Goal: Information Seeking & Learning: Learn about a topic

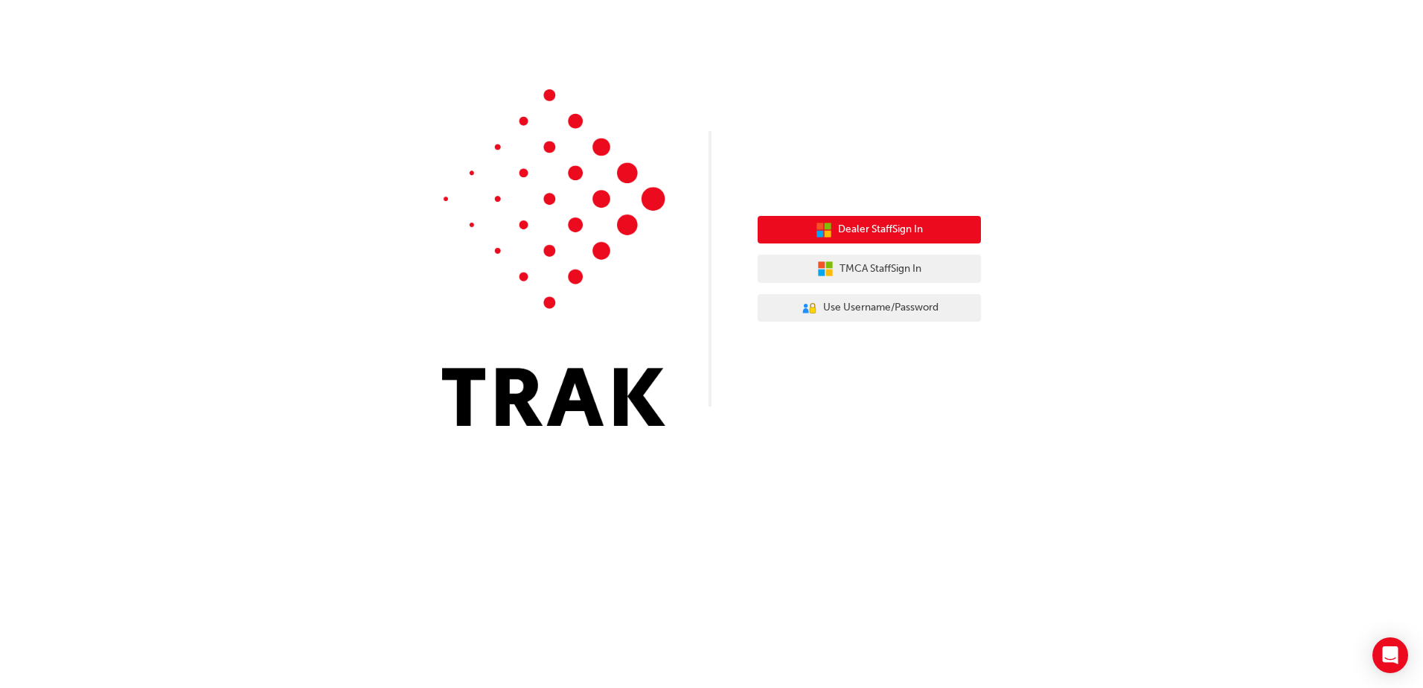
click at [860, 225] on span "Dealer Staff Sign In" at bounding box center [880, 229] width 85 height 17
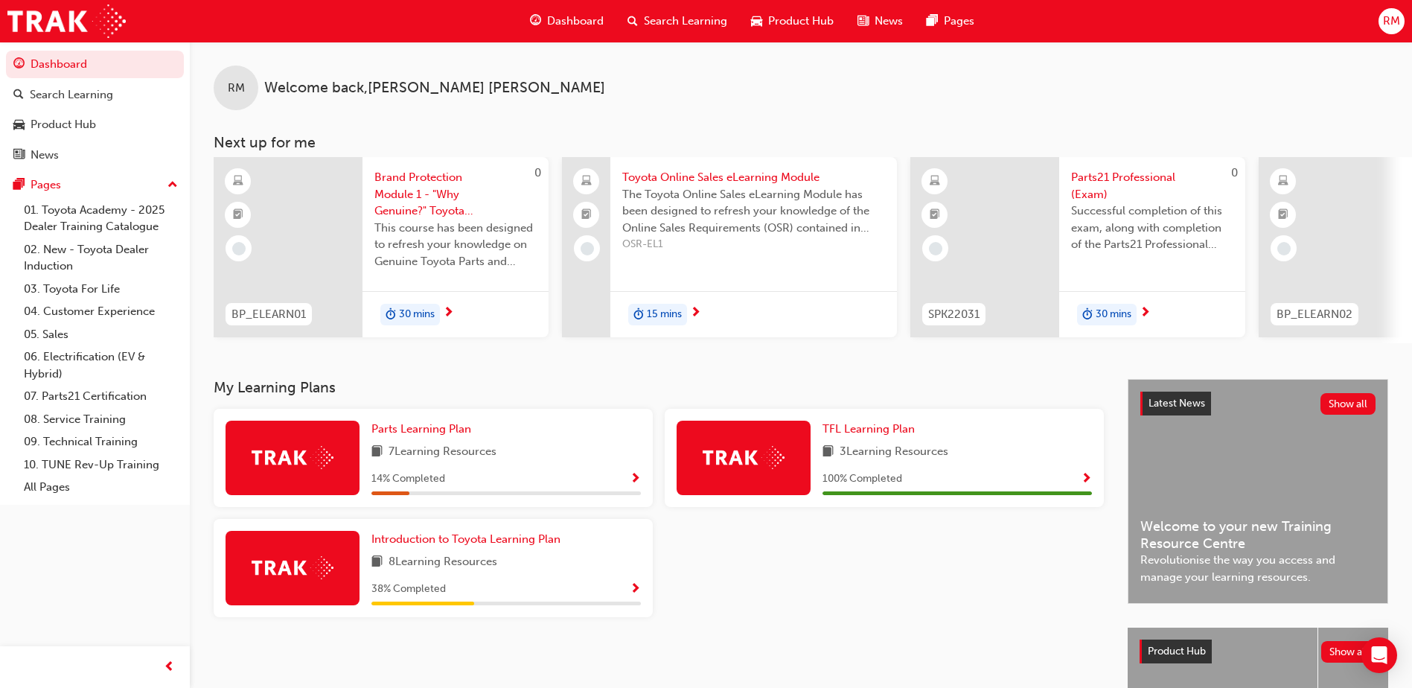
click at [719, 592] on div at bounding box center [884, 574] width 451 height 110
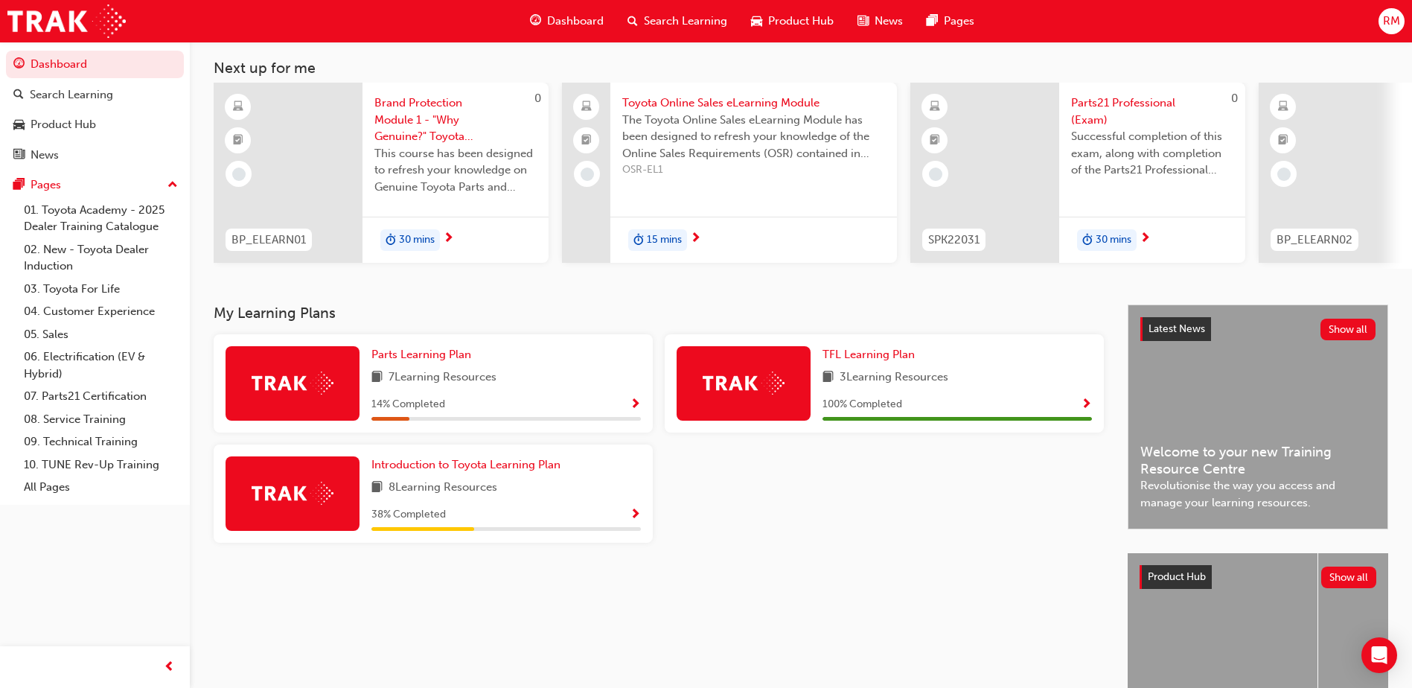
click at [638, 522] on span "Show Progress" at bounding box center [635, 514] width 11 height 13
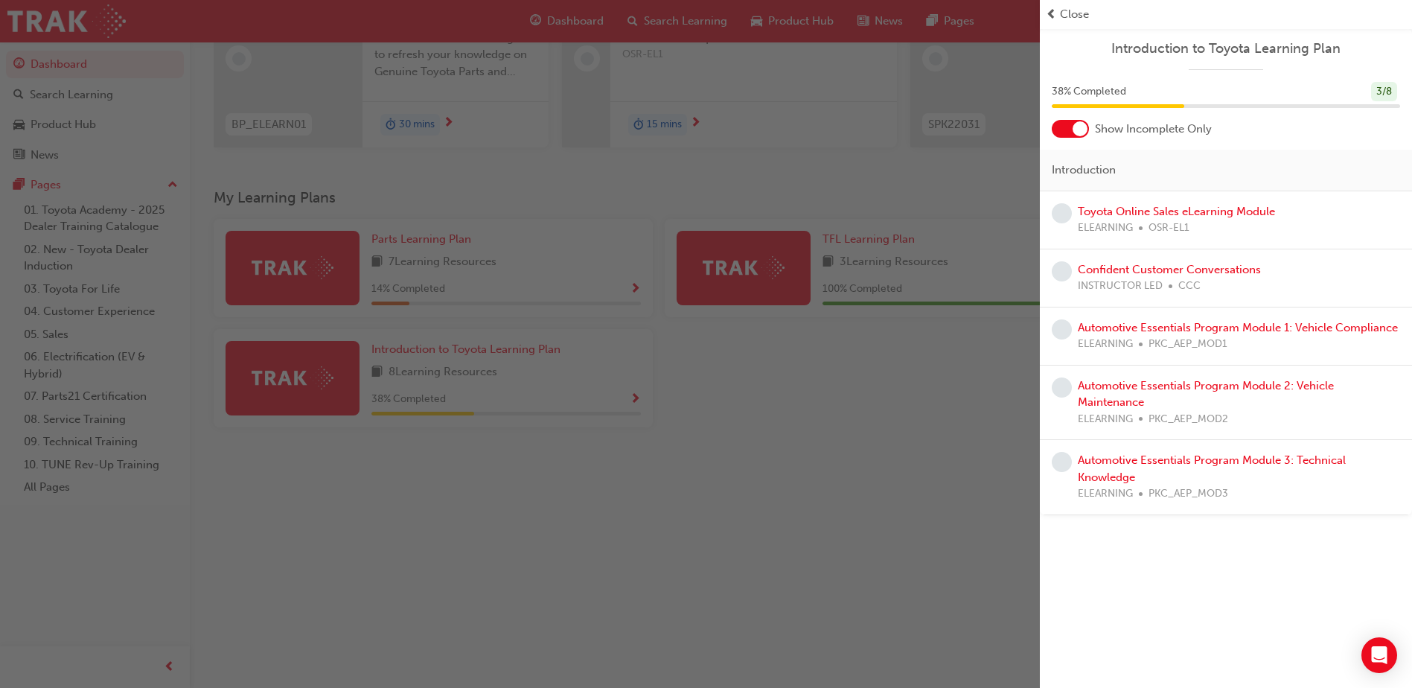
click at [940, 488] on div "button" at bounding box center [520, 344] width 1040 height 688
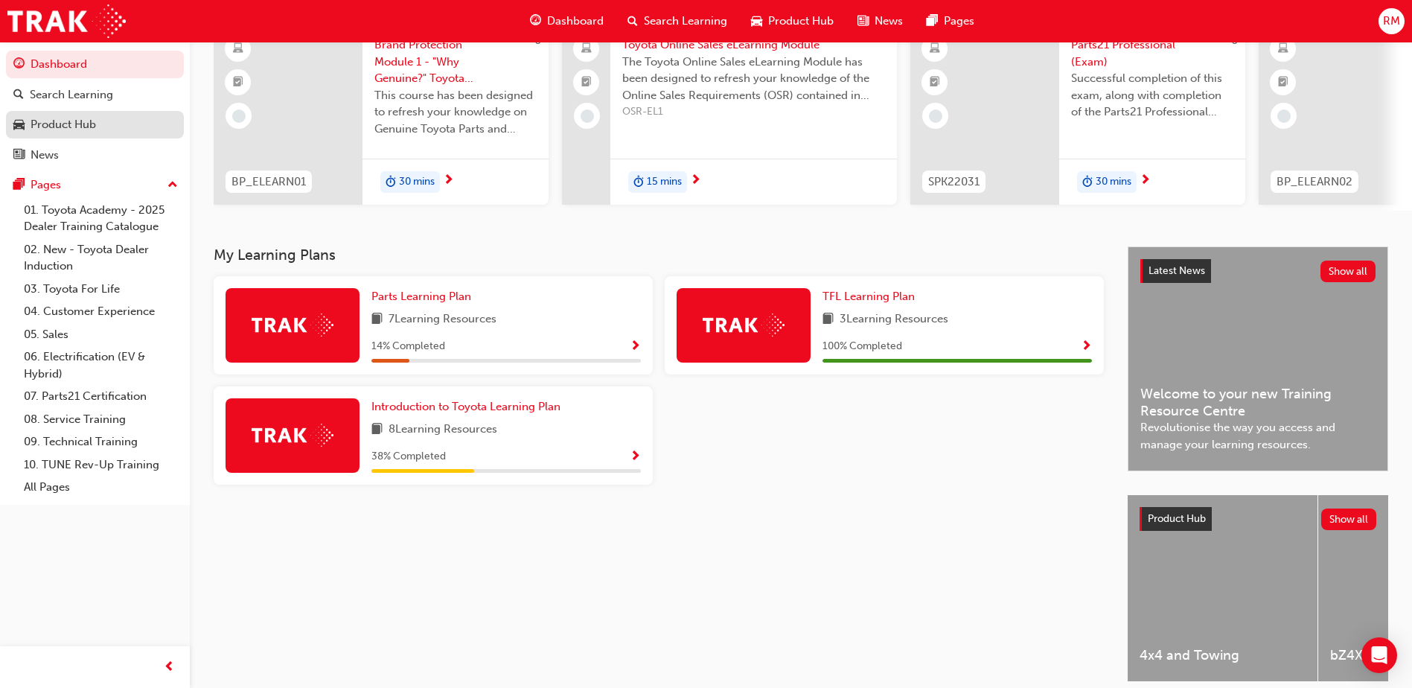
scroll to position [53, 0]
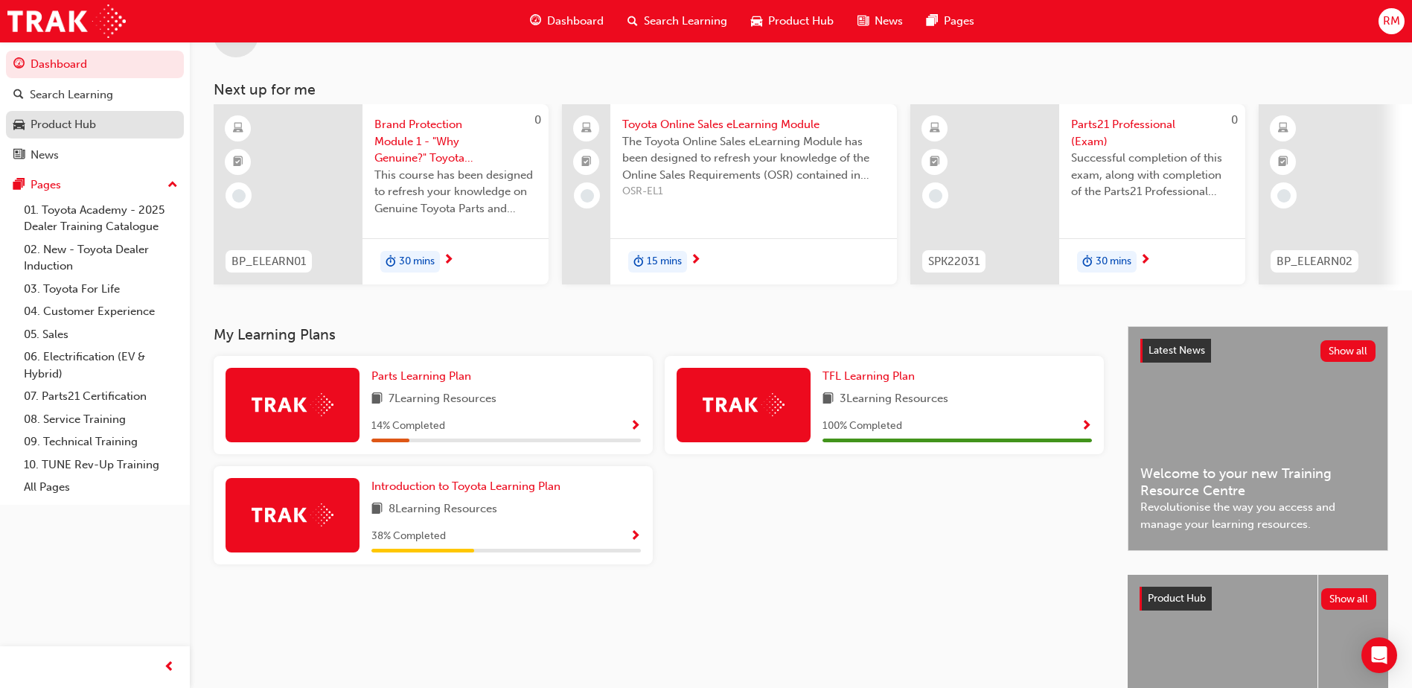
click at [60, 120] on div "Product Hub" at bounding box center [63, 124] width 65 height 17
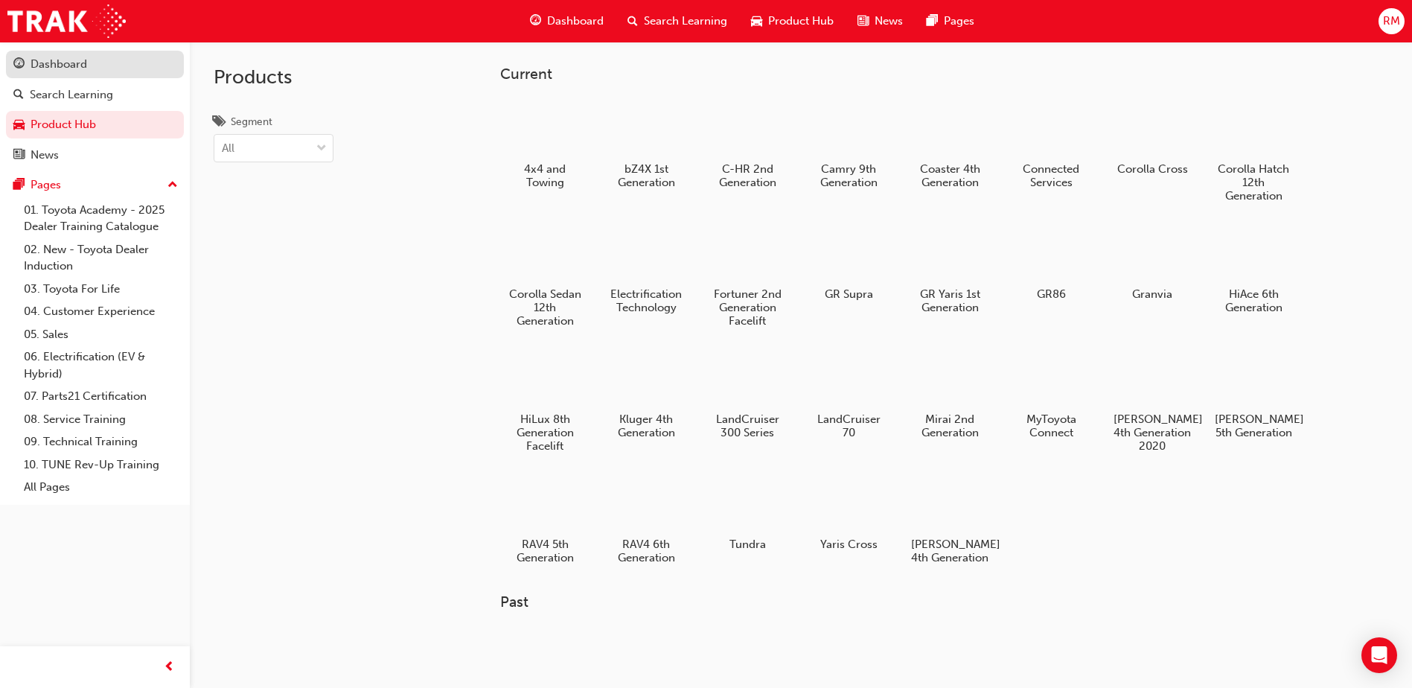
click at [87, 76] on link "Dashboard" at bounding box center [95, 65] width 178 height 28
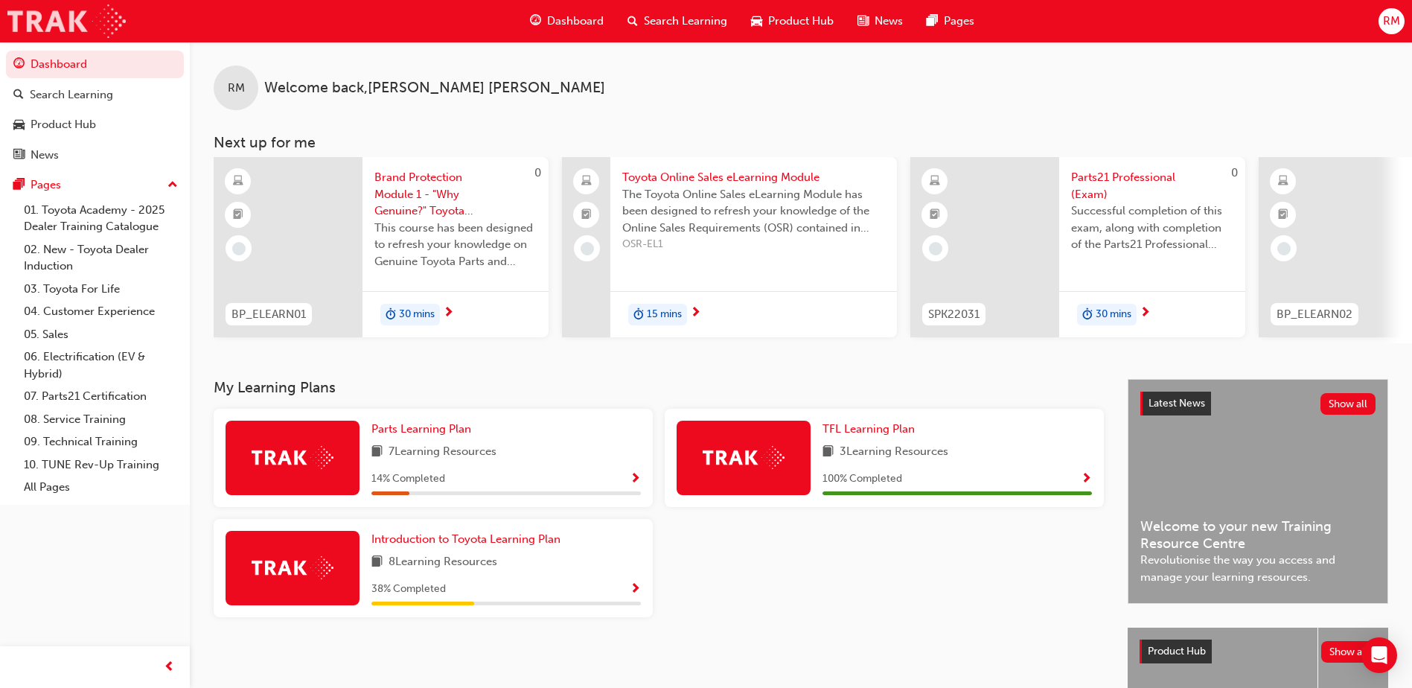
click at [64, 18] on img at bounding box center [66, 20] width 118 height 33
click at [805, 27] on span "Product Hub" at bounding box center [800, 21] width 65 height 17
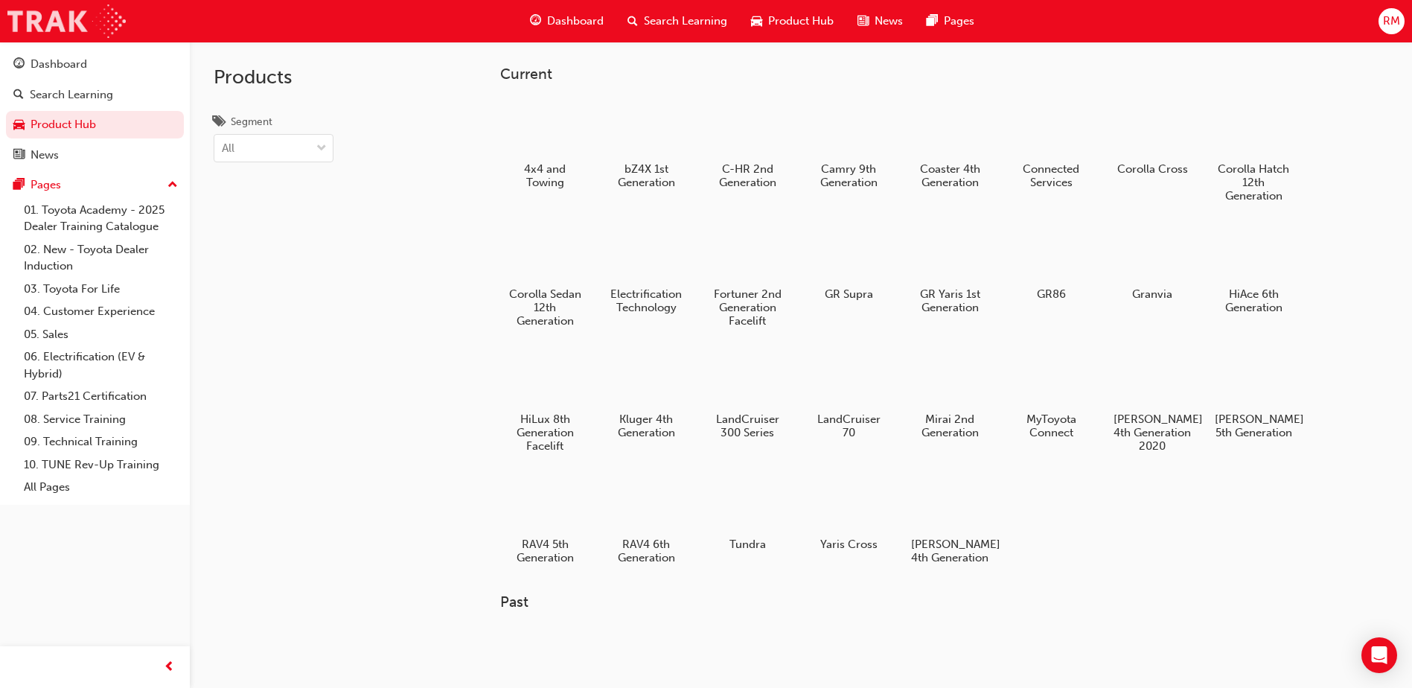
click at [101, 27] on img at bounding box center [66, 20] width 118 height 33
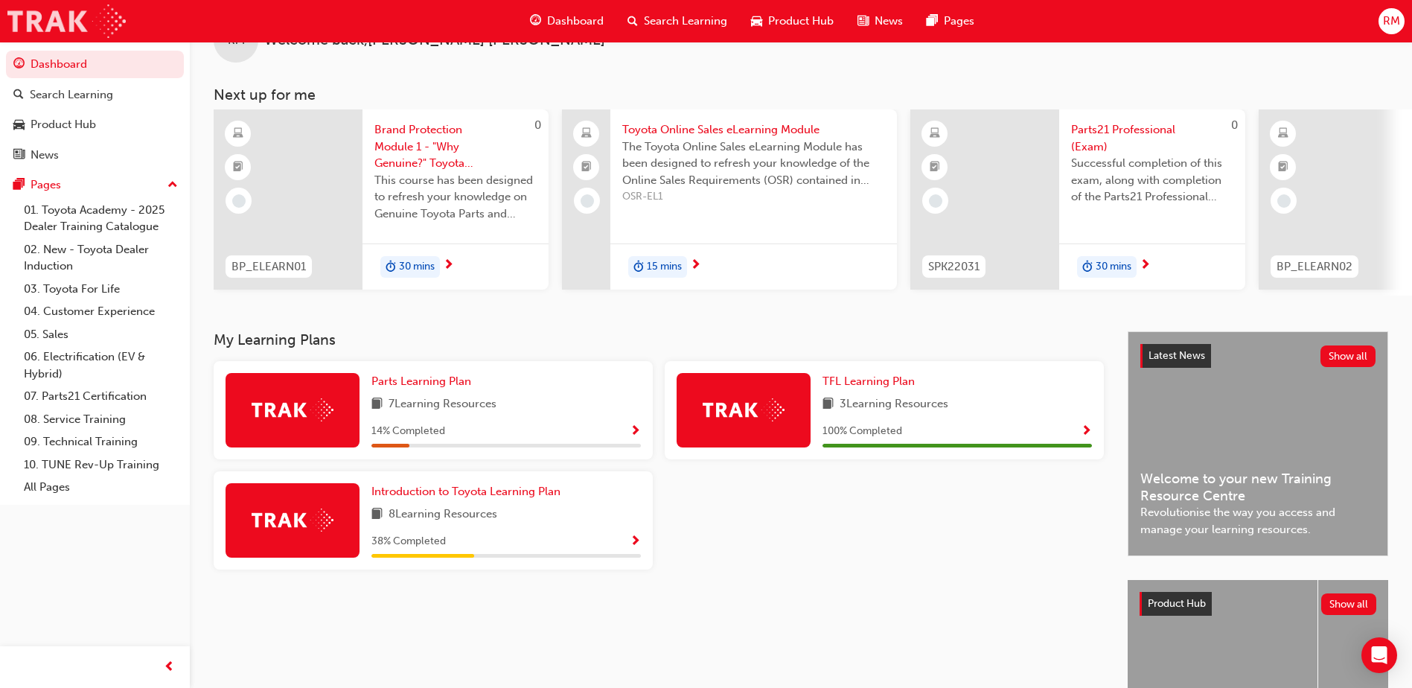
scroll to position [74, 0]
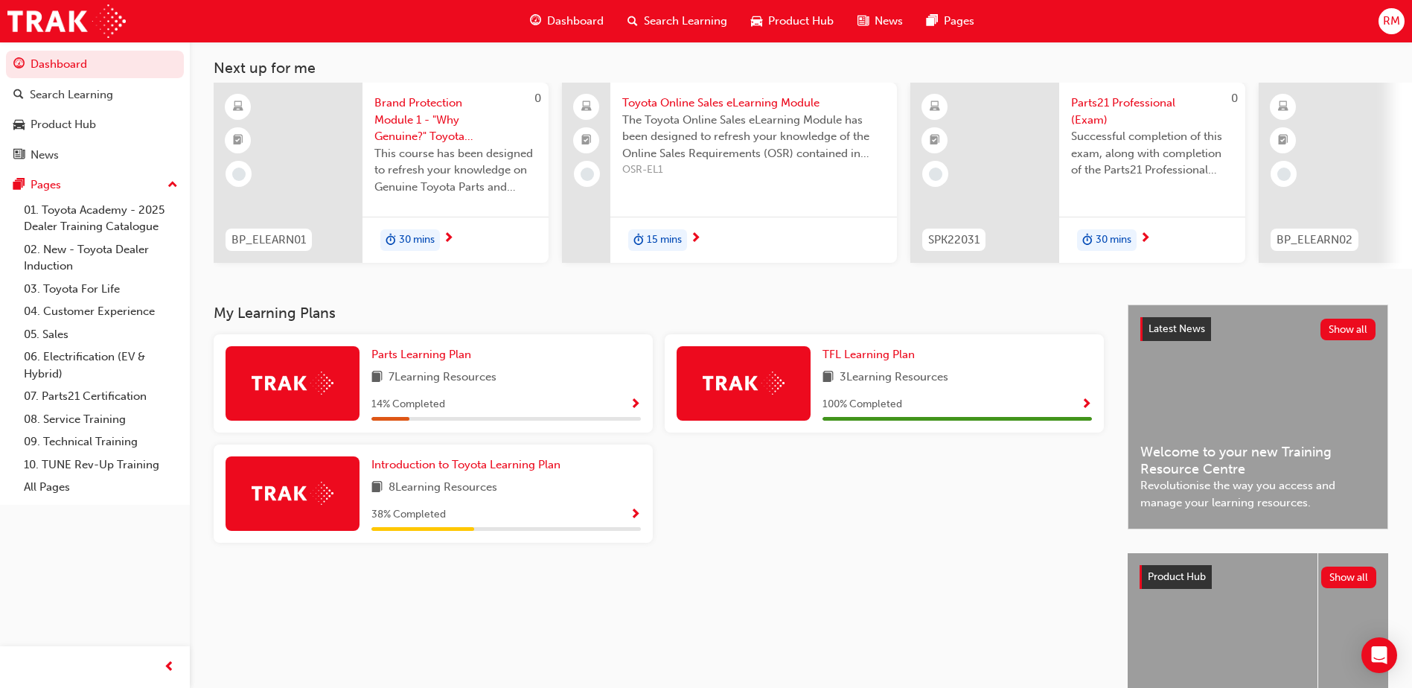
click at [637, 412] on span "Show Progress" at bounding box center [635, 404] width 11 height 13
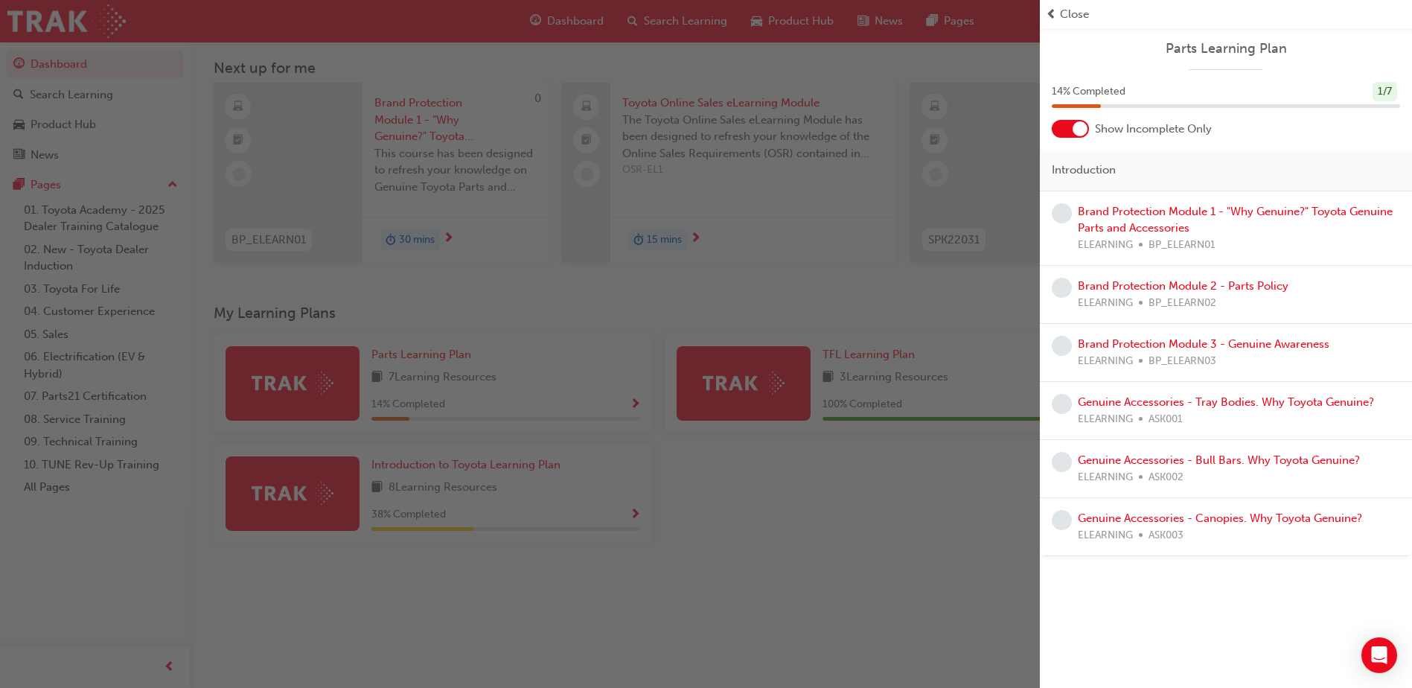
click at [661, 577] on div "button" at bounding box center [520, 344] width 1040 height 688
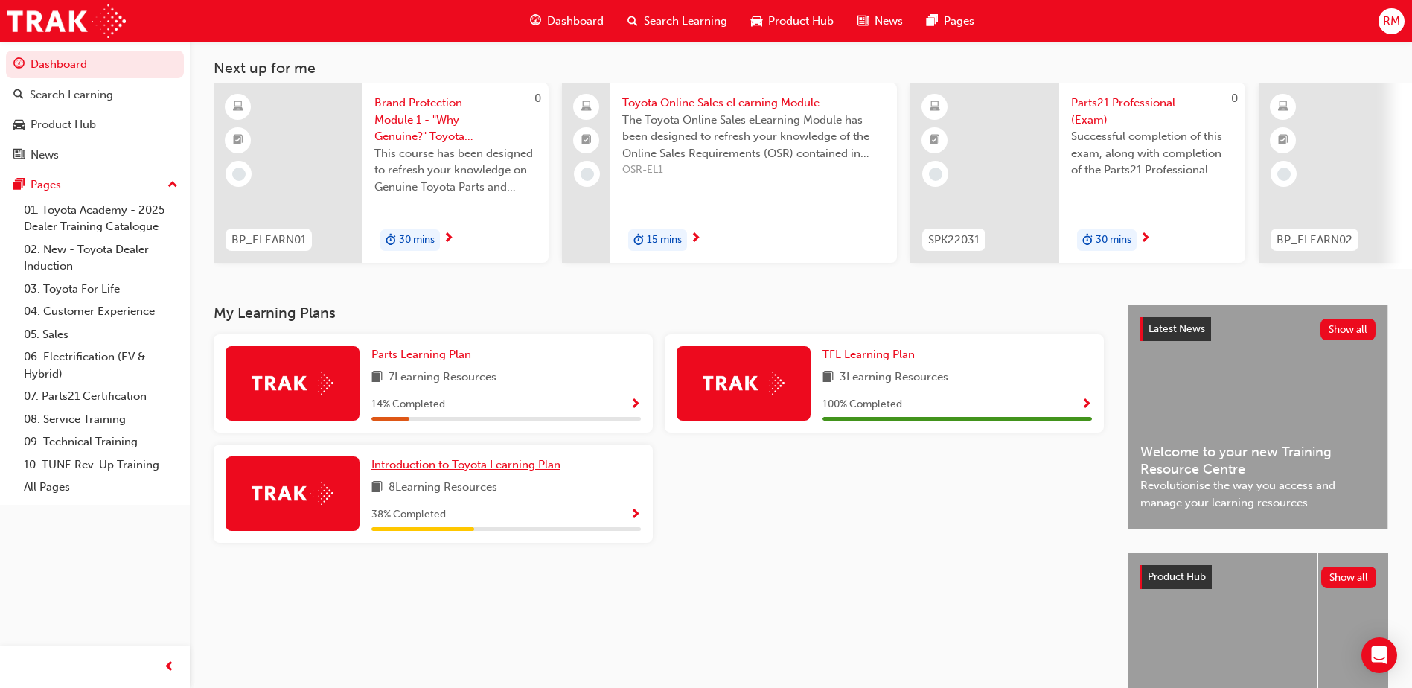
click at [551, 470] on span "Introduction to Toyota Learning Plan" at bounding box center [465, 464] width 189 height 13
